Goal: Find specific page/section: Find specific page/section

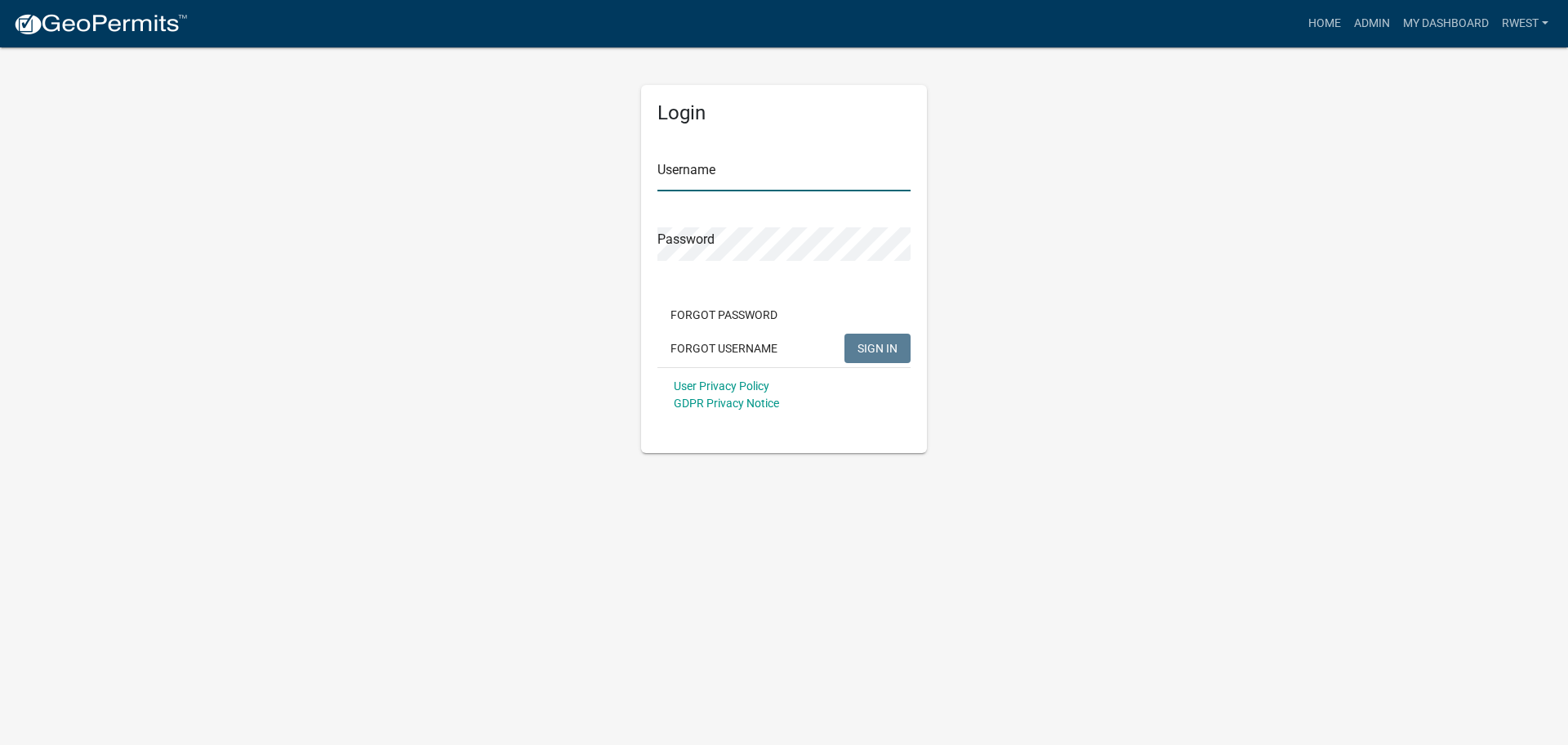
click at [704, 168] on input "Username" at bounding box center [784, 175] width 253 height 34
type input "rwest"
click at [845, 333] on button "SIGN IN" at bounding box center [878, 348] width 66 height 30
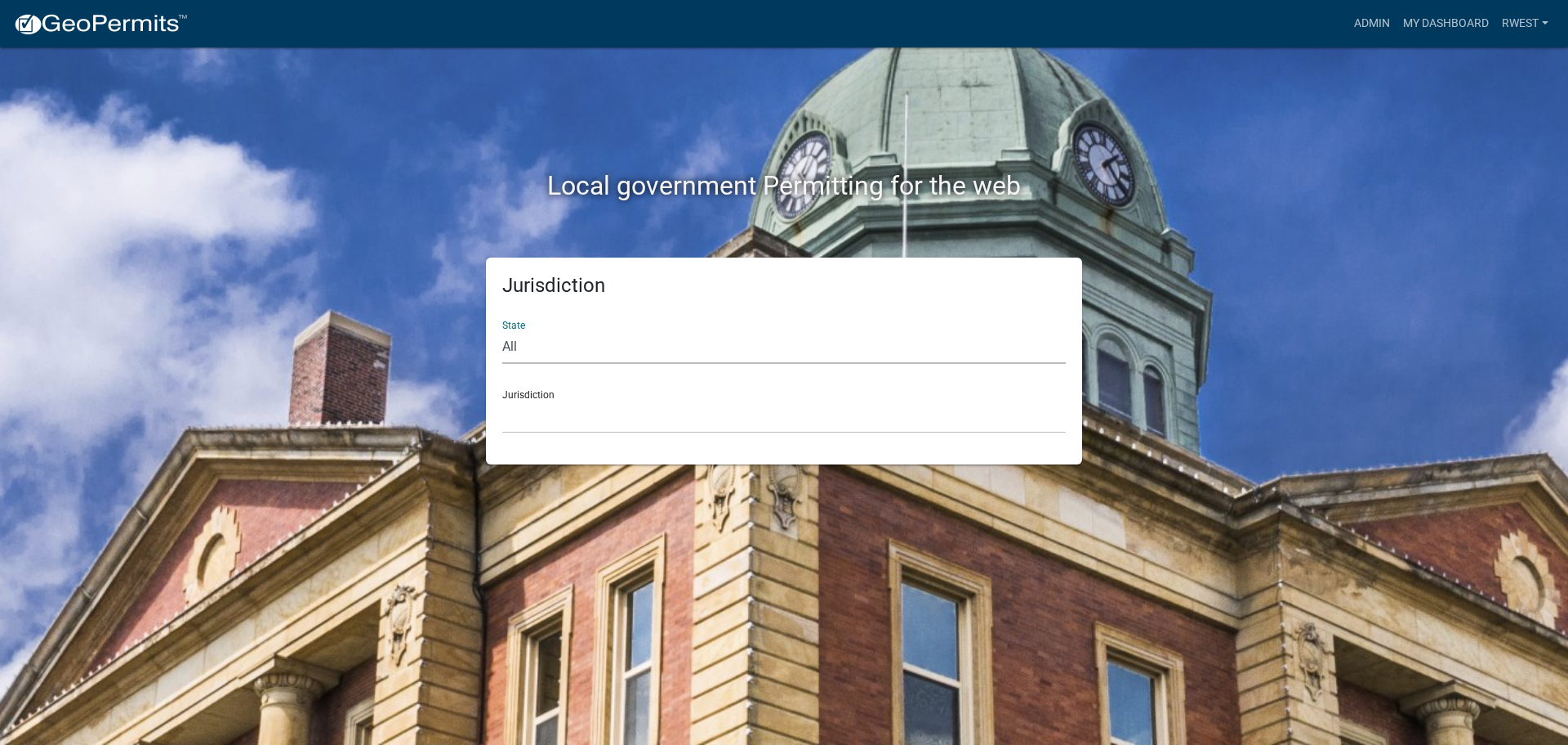
click at [544, 352] on select "All [US_STATE] [US_STATE] [US_STATE] [US_STATE] [US_STATE] [US_STATE] [US_STATE…" at bounding box center [784, 347] width 564 height 34
select select "[US_STATE]"
click at [503, 330] on select "All [US_STATE] [US_STATE] [US_STATE] [US_STATE] [US_STATE] [US_STATE] [US_STATE…" at bounding box center [784, 347] width 564 height 34
drag, startPoint x: 541, startPoint y: 360, endPoint x: 542, endPoint y: 426, distance: 66.0
click at [542, 423] on select "[GEOGRAPHIC_DATA], [US_STATE][PERSON_NAME][GEOGRAPHIC_DATA], [US_STATE][PERSON_…" at bounding box center [784, 417] width 564 height 34
